Goal: Task Accomplishment & Management: Use online tool/utility

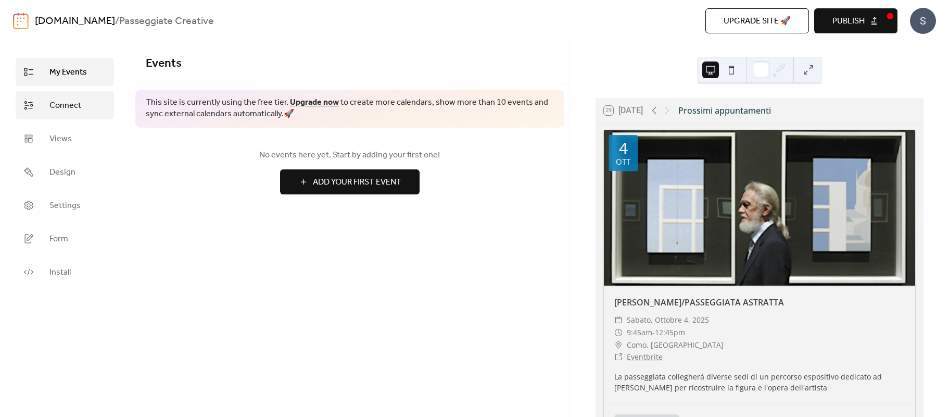
click at [83, 112] on link "Connect" at bounding box center [65, 105] width 98 height 28
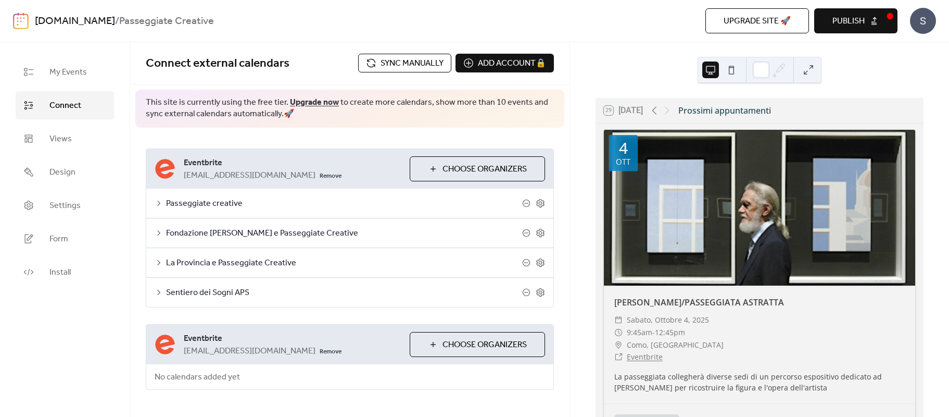
click at [417, 58] on span "Sync manually" at bounding box center [412, 63] width 63 height 12
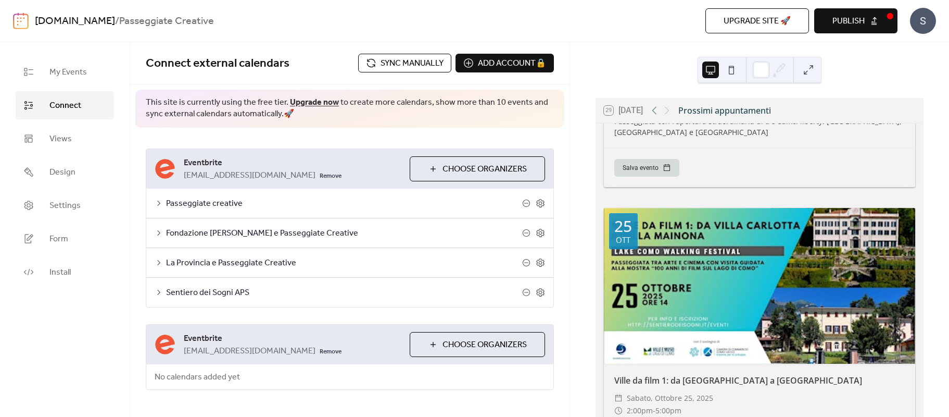
scroll to position [923, 0]
click at [855, 30] on button "Publish" at bounding box center [856, 20] width 83 height 25
click at [929, 22] on div "S" at bounding box center [923, 21] width 26 height 26
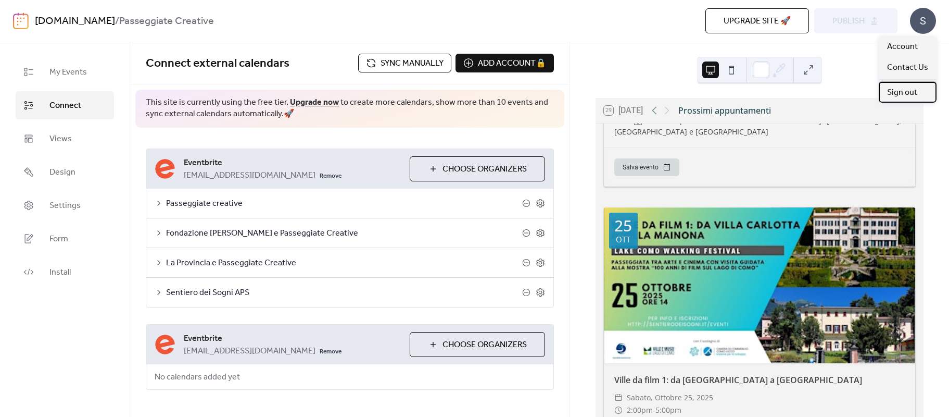
click at [914, 93] on span "Sign out" at bounding box center [902, 92] width 30 height 12
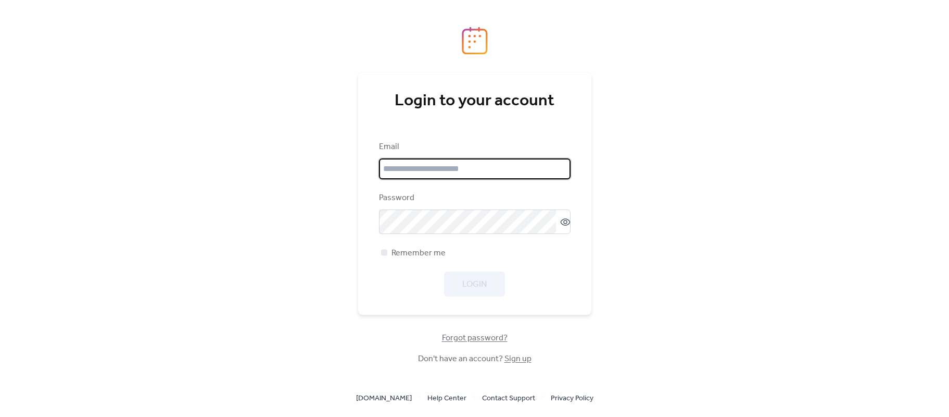
click at [446, 169] on input "email" at bounding box center [475, 168] width 192 height 21
type input "**********"
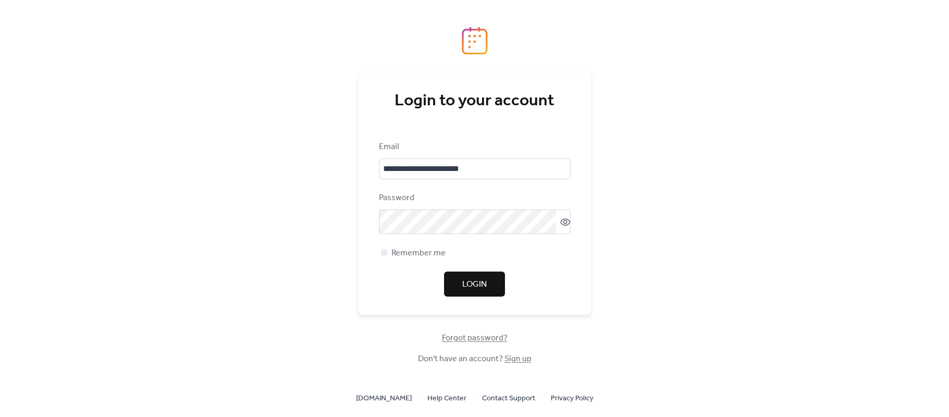
click at [470, 290] on span "Login" at bounding box center [474, 284] width 24 height 12
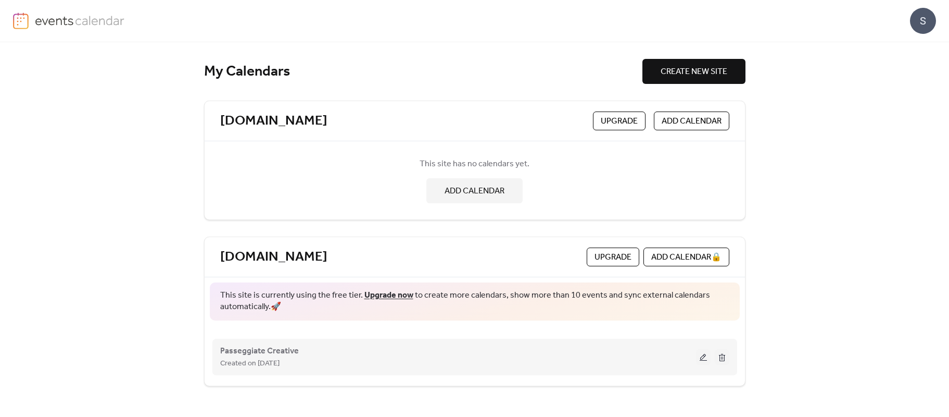
click at [702, 358] on button at bounding box center [703, 357] width 15 height 16
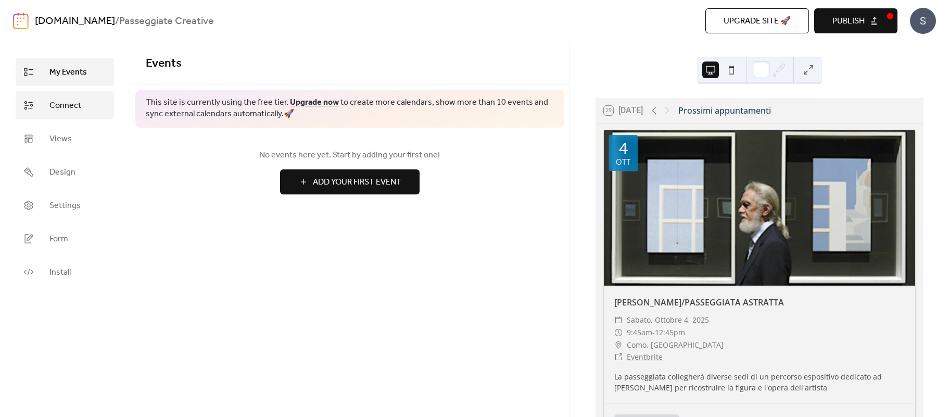
click at [73, 111] on span "Connect" at bounding box center [65, 105] width 32 height 12
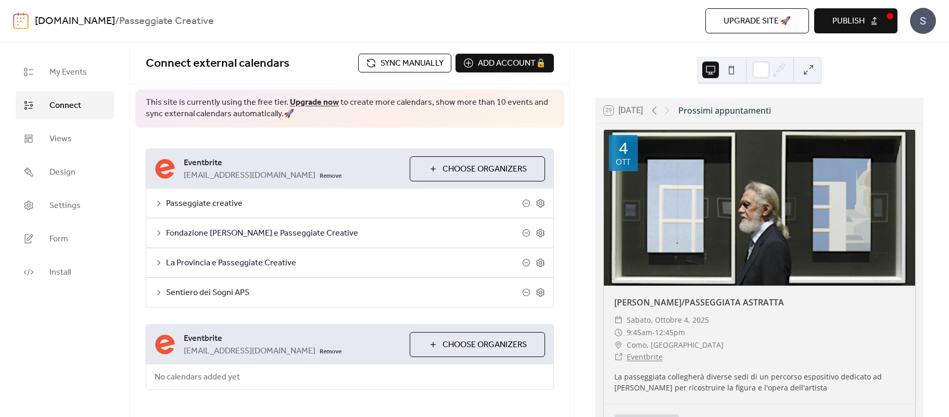
click at [412, 68] on span "Sync manually" at bounding box center [412, 63] width 63 height 12
click at [848, 23] on span "Publish" at bounding box center [849, 21] width 32 height 12
